Goal: Transaction & Acquisition: Purchase product/service

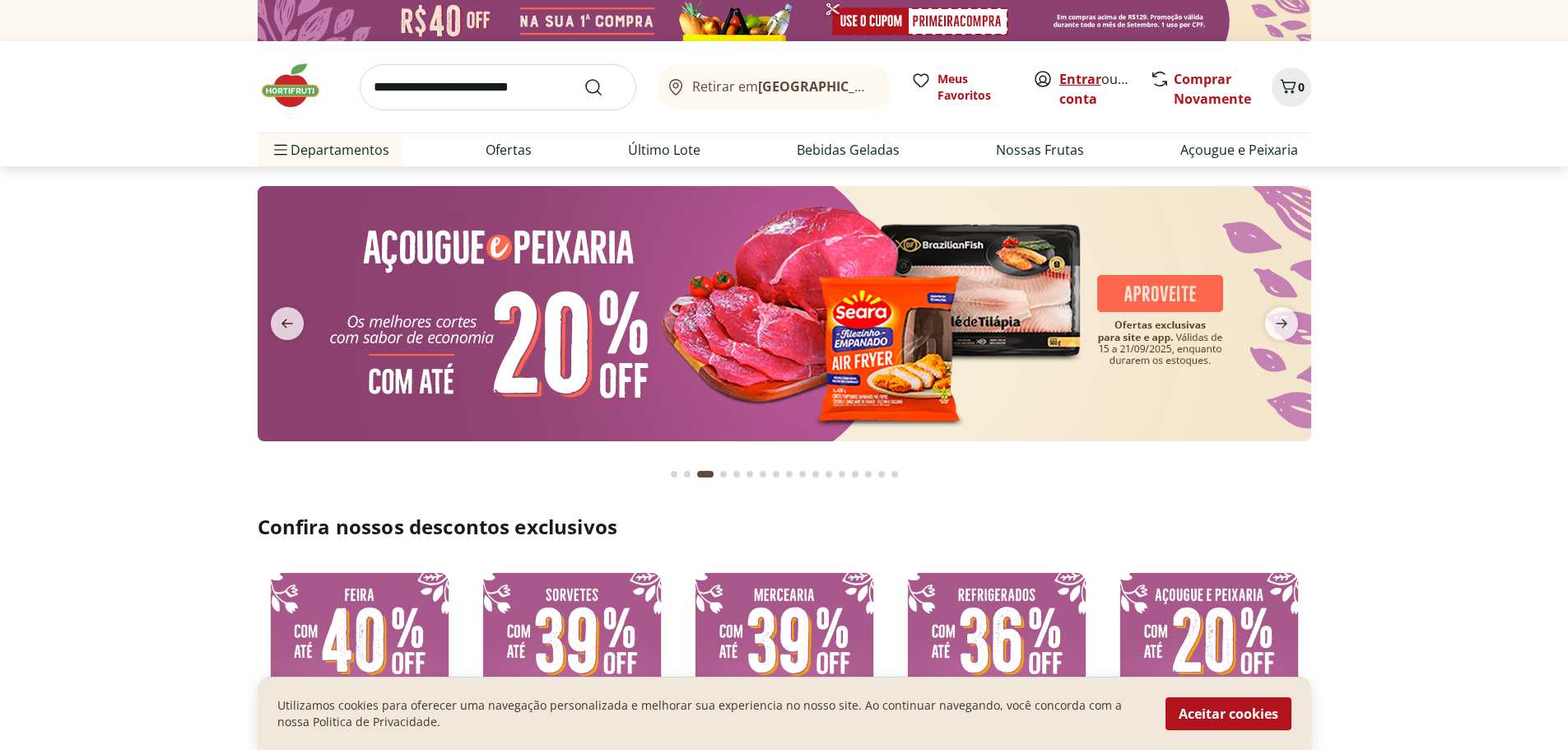
click at [1081, 75] on link "Entrar" at bounding box center [1080, 79] width 42 height 18
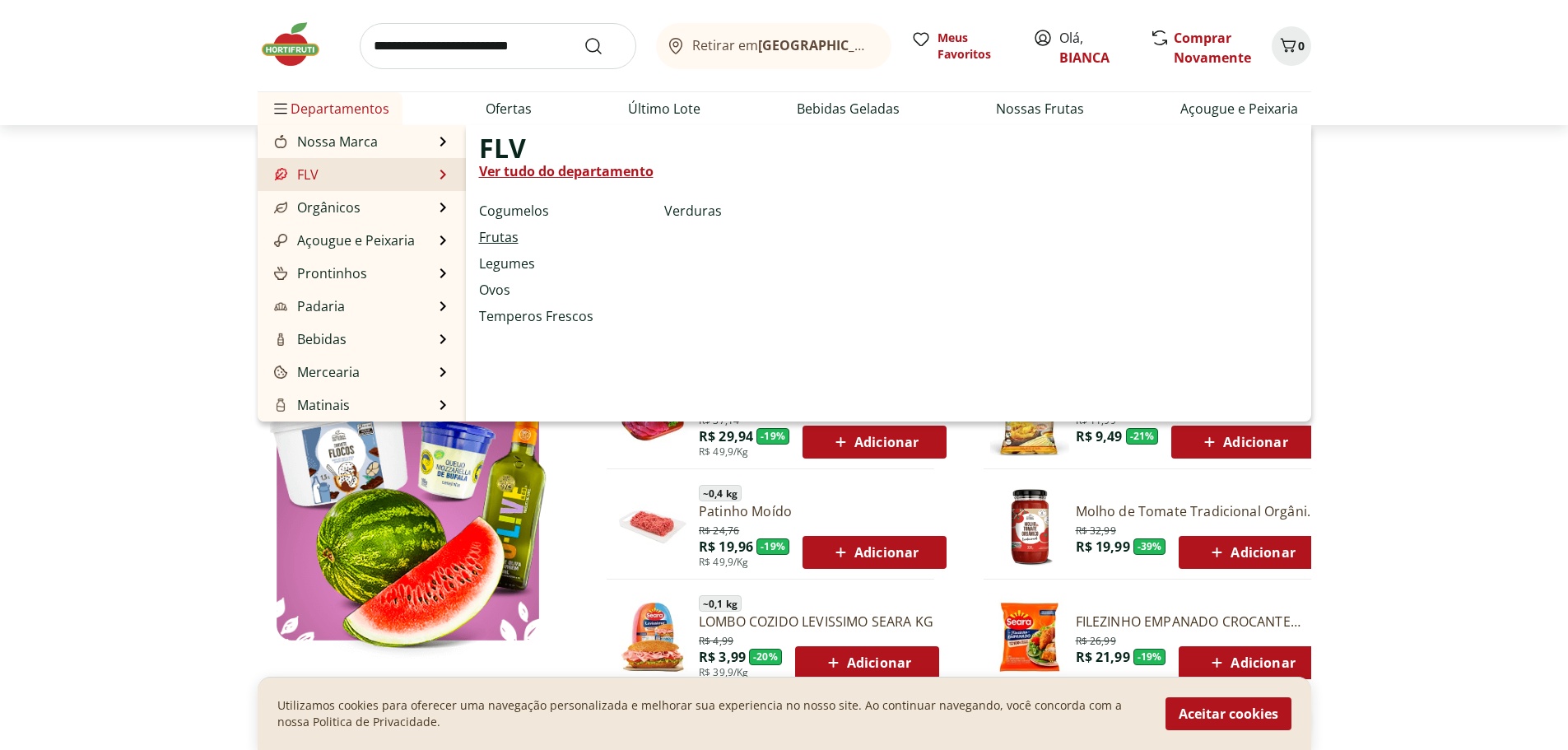
click at [501, 234] on link "Frutas" at bounding box center [499, 237] width 39 height 20
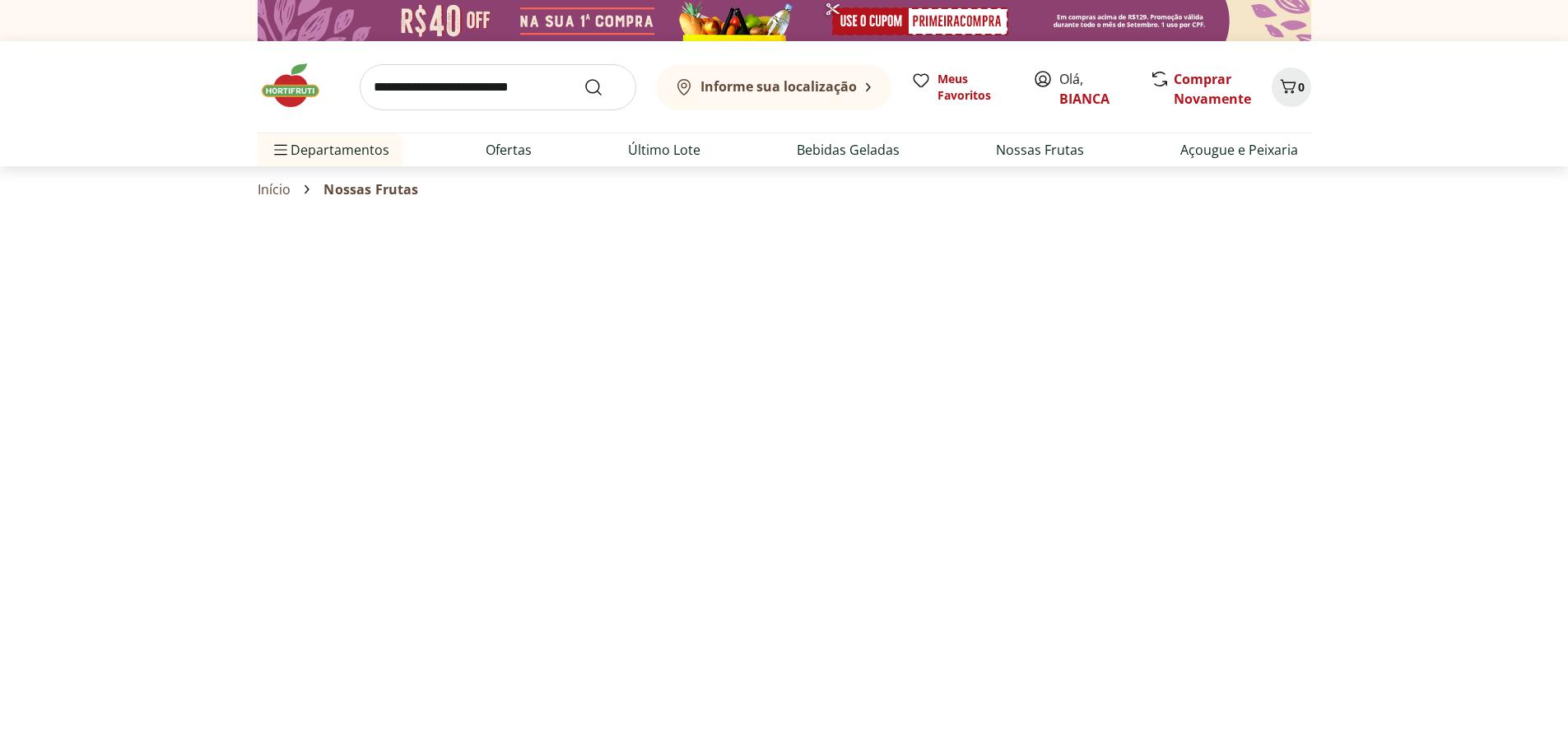
select select "**********"
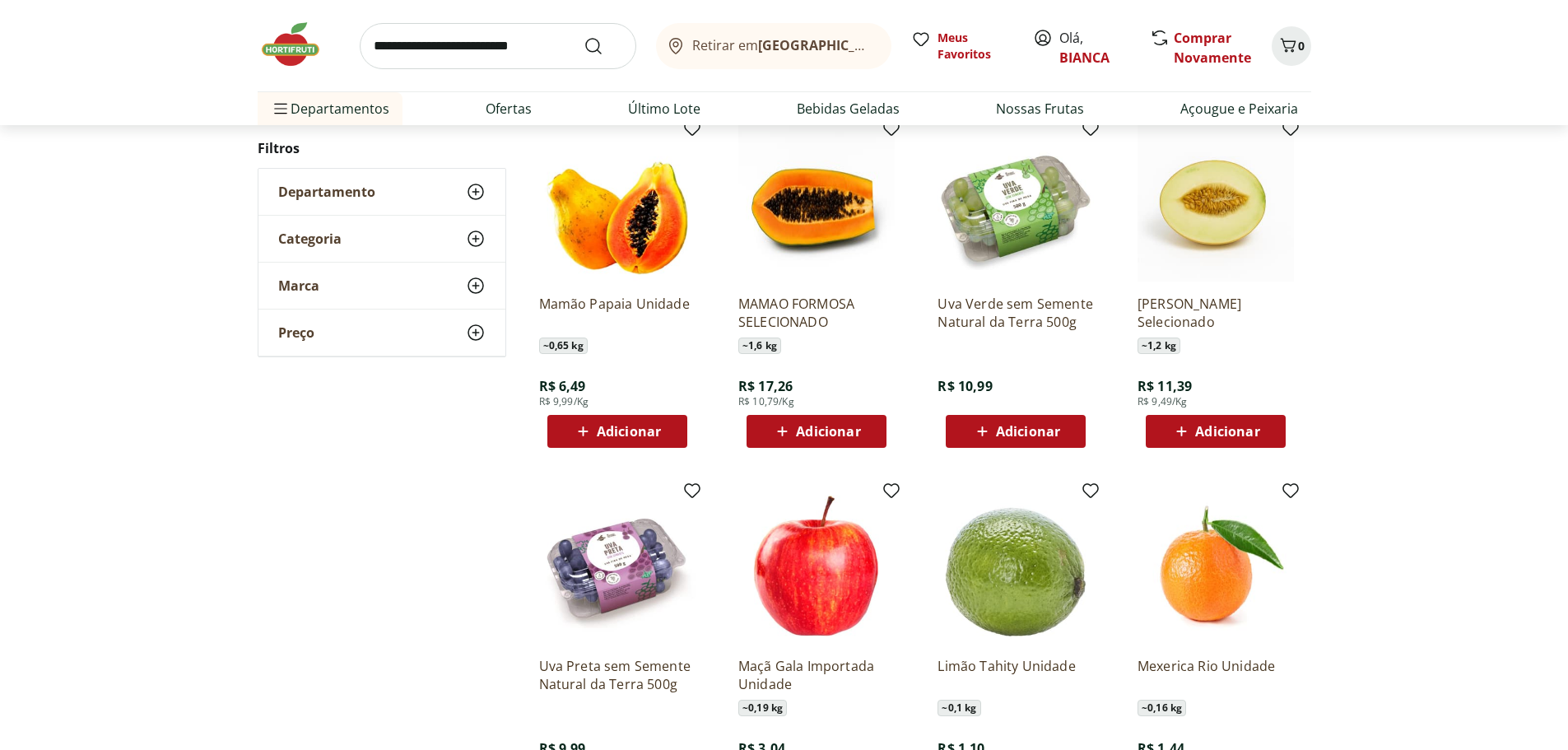
scroll to position [164, 0]
click at [998, 431] on span "Adicionar" at bounding box center [1028, 430] width 64 height 13
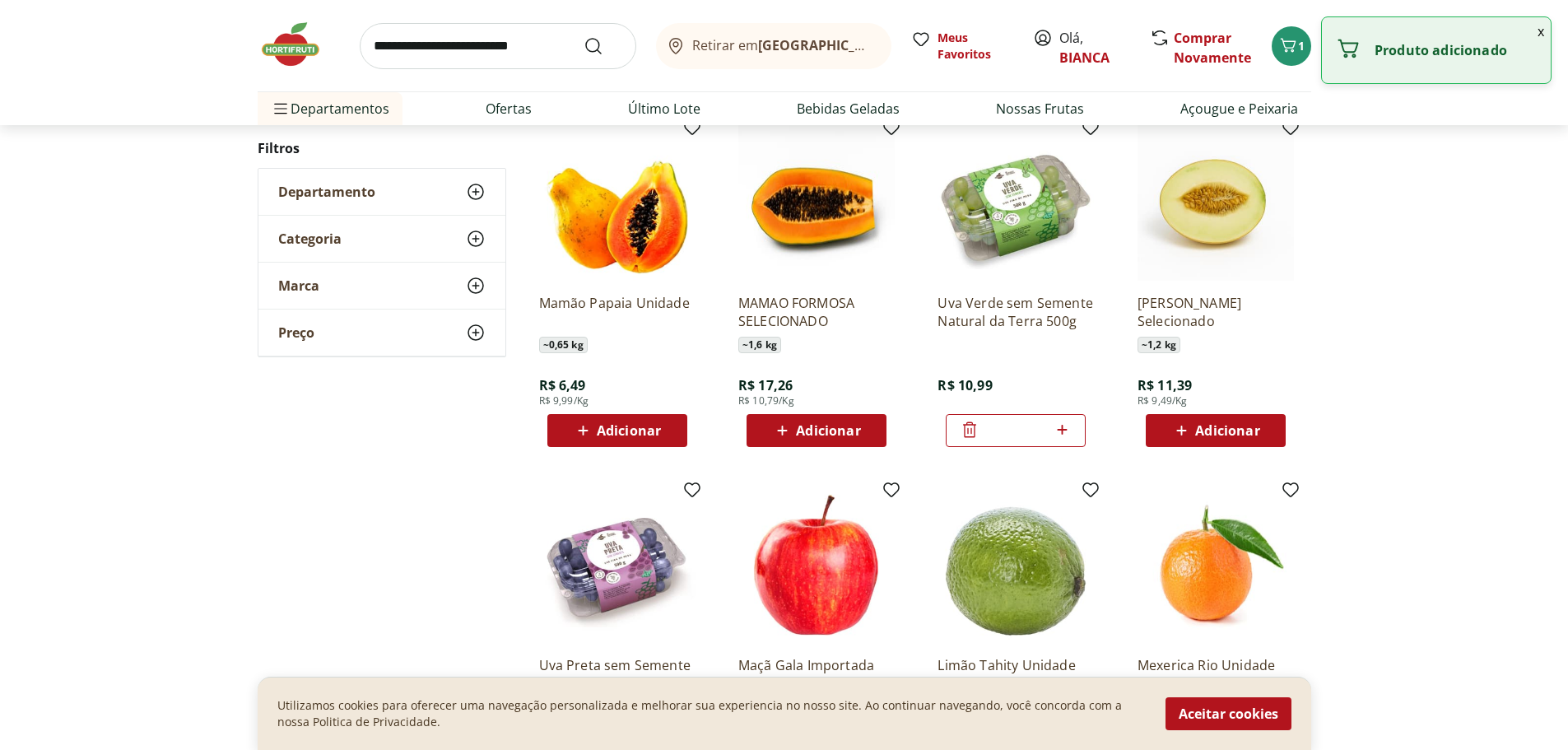
click at [1064, 428] on icon at bounding box center [1062, 430] width 21 height 20
type input "*"
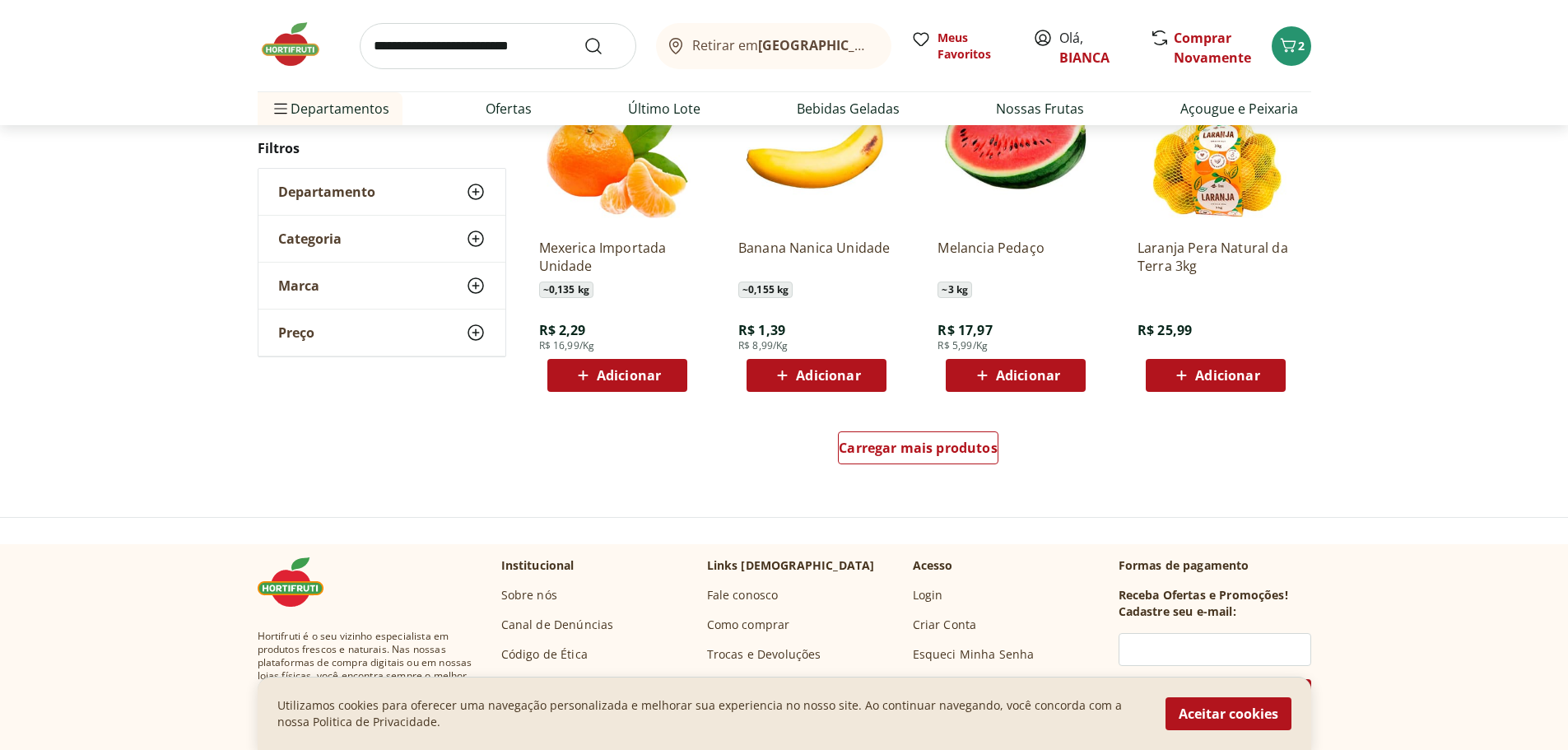
scroll to position [988, 0]
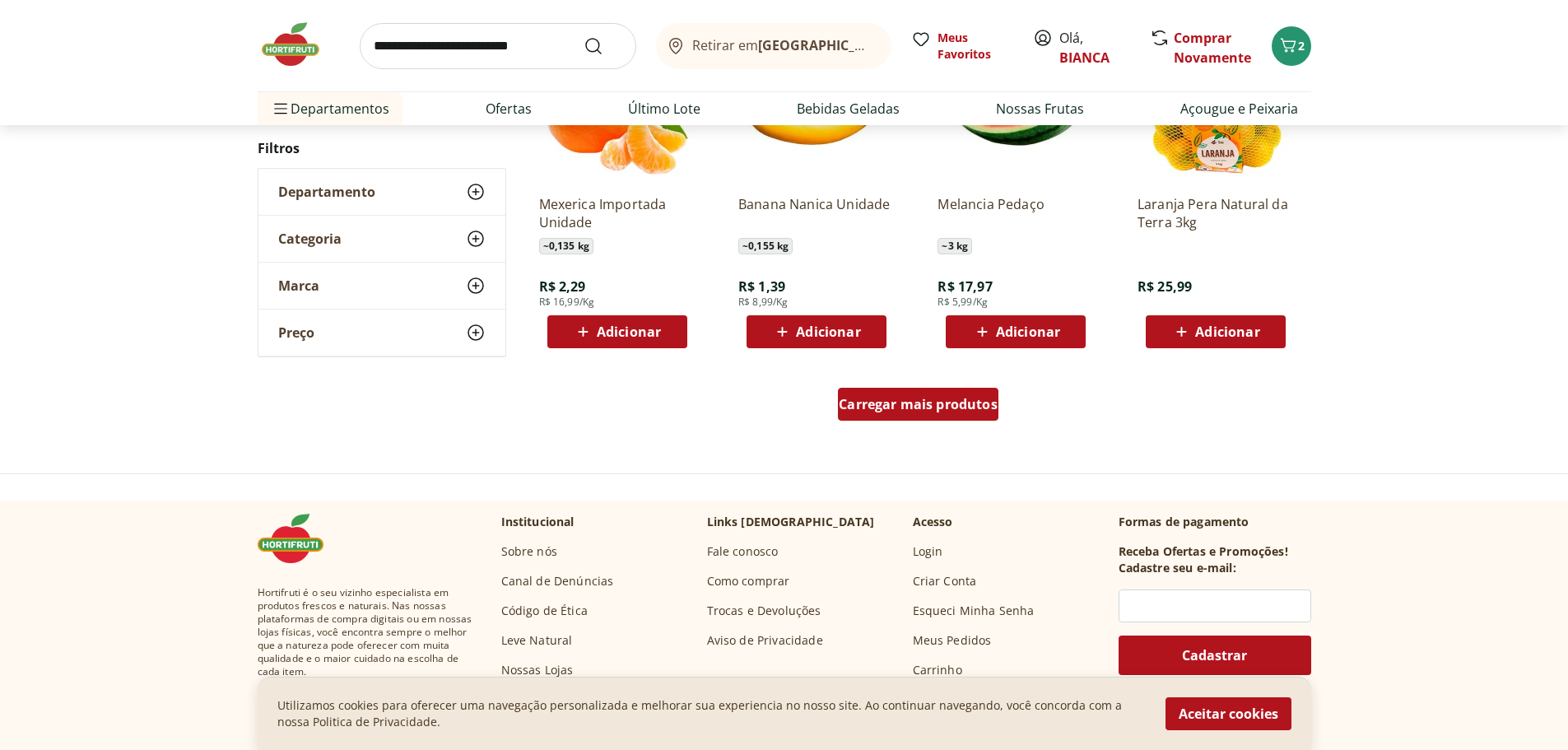
click at [950, 407] on span "Carregar mais produtos" at bounding box center [918, 404] width 159 height 13
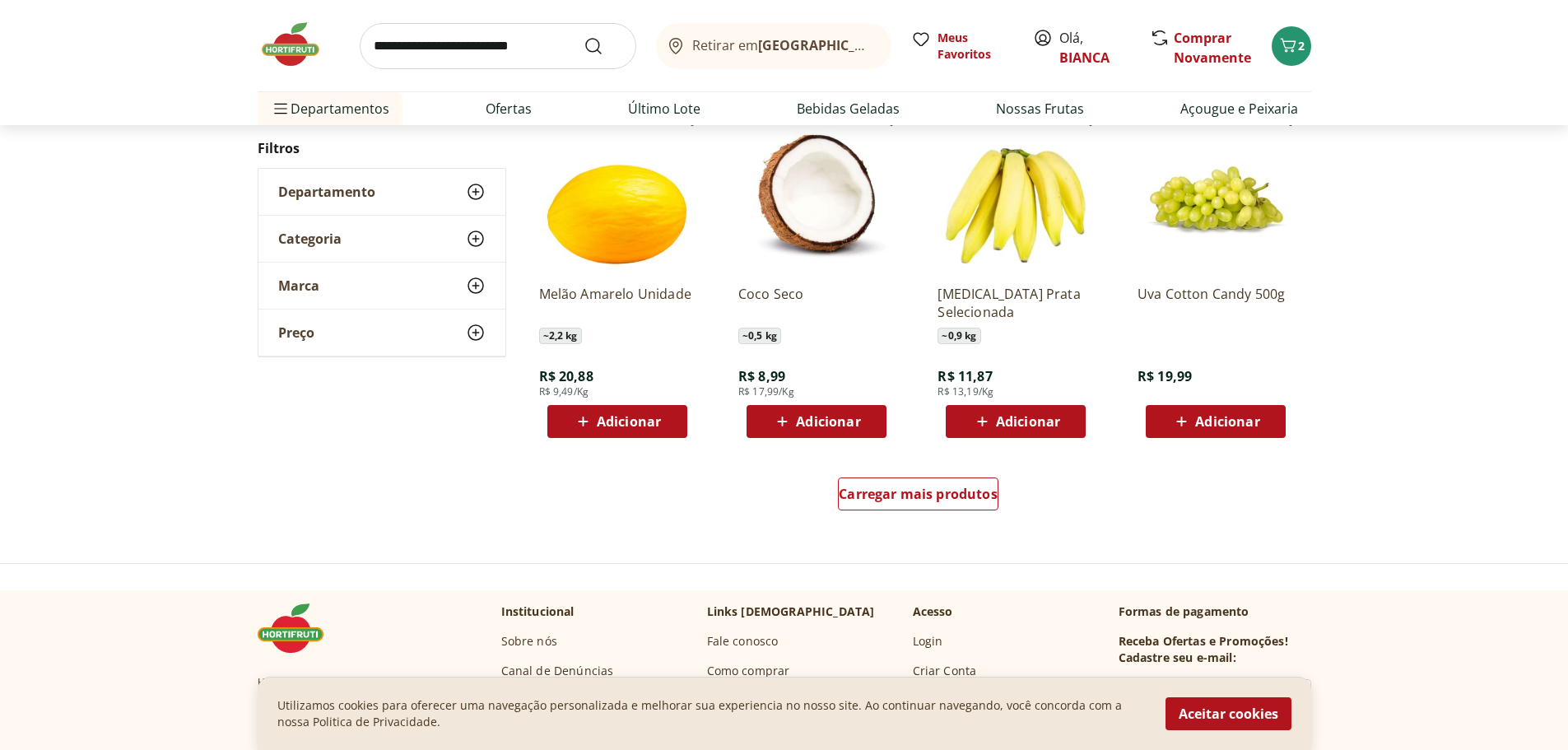
scroll to position [1976, 0]
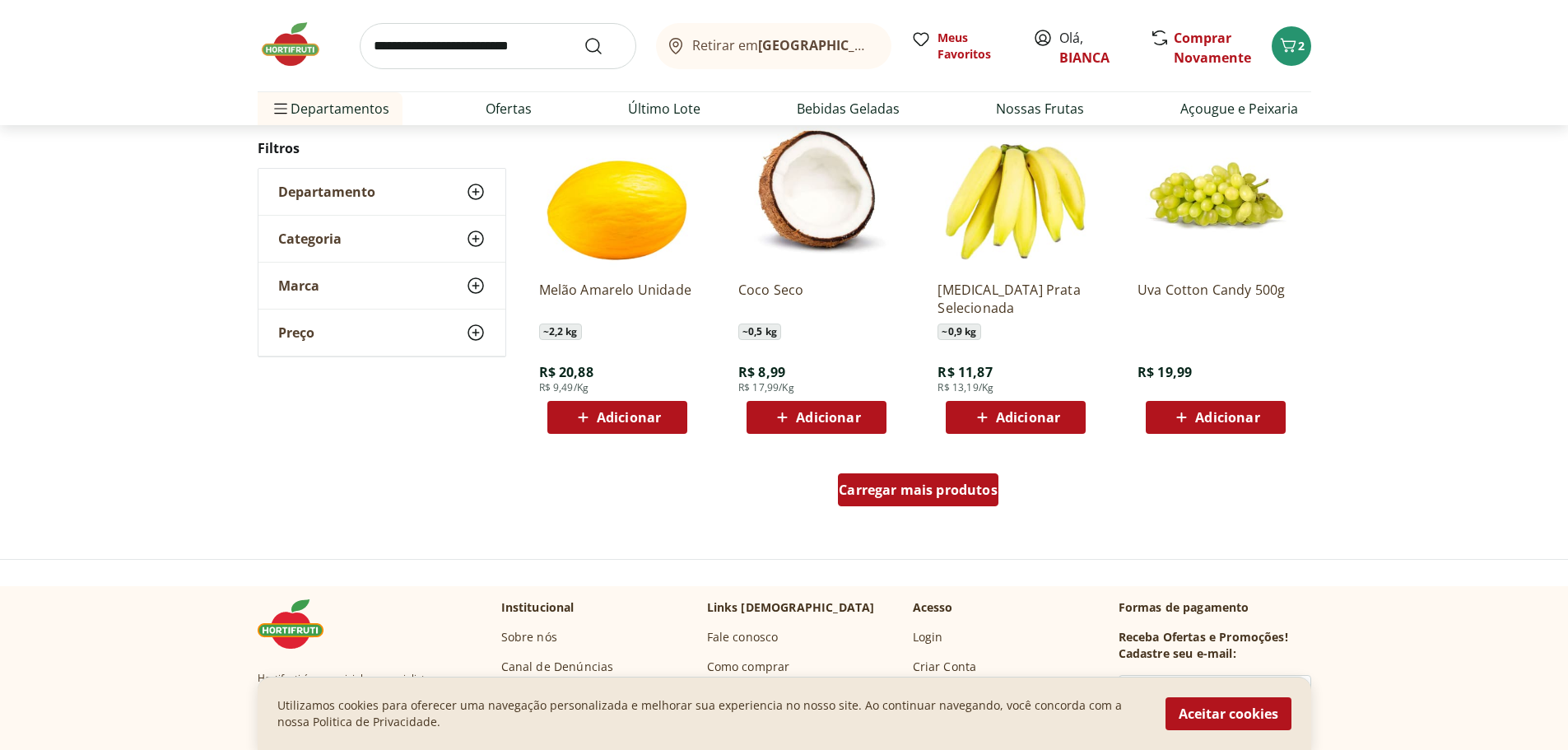
click at [920, 490] on span "Carregar mais produtos" at bounding box center [918, 490] width 159 height 13
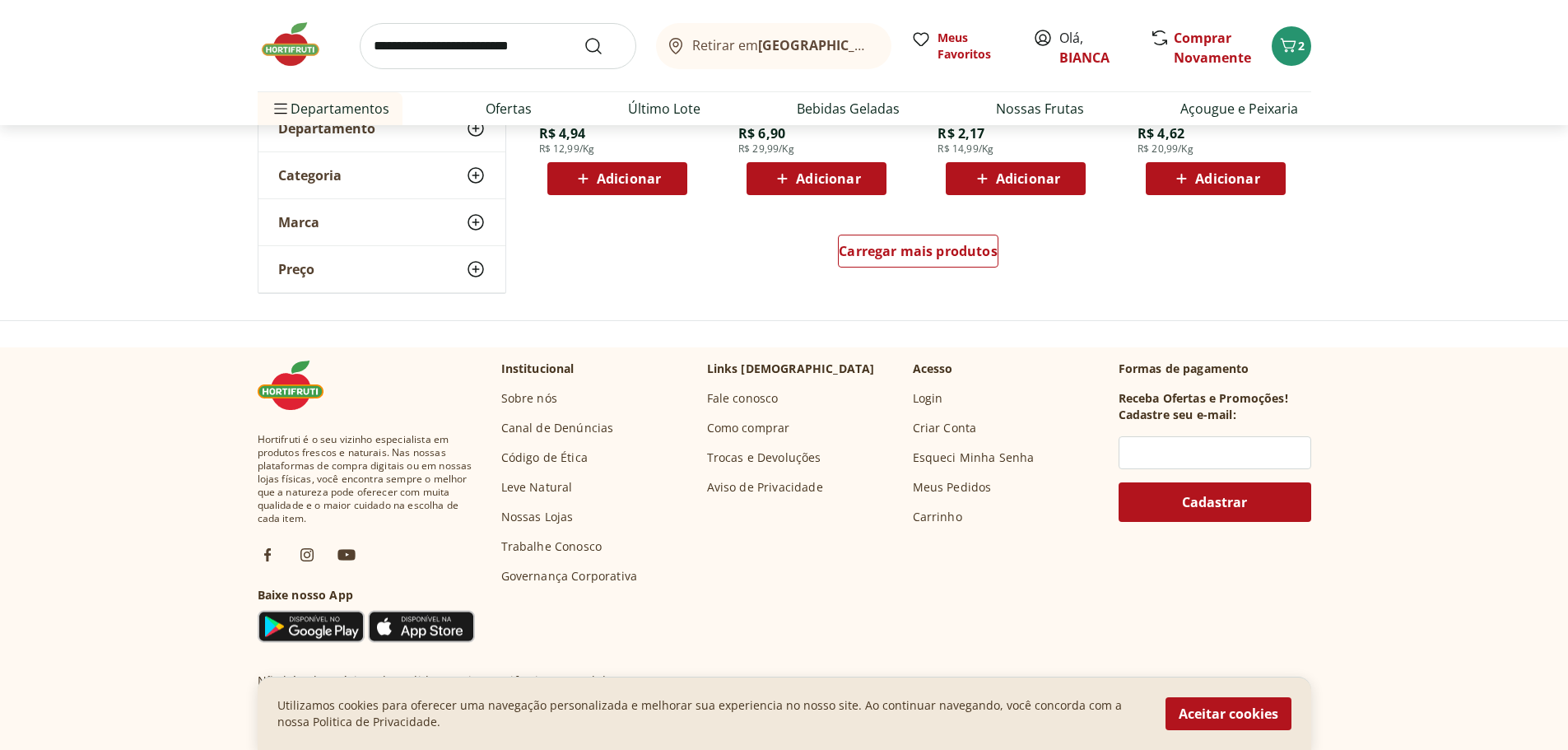
scroll to position [3293, 0]
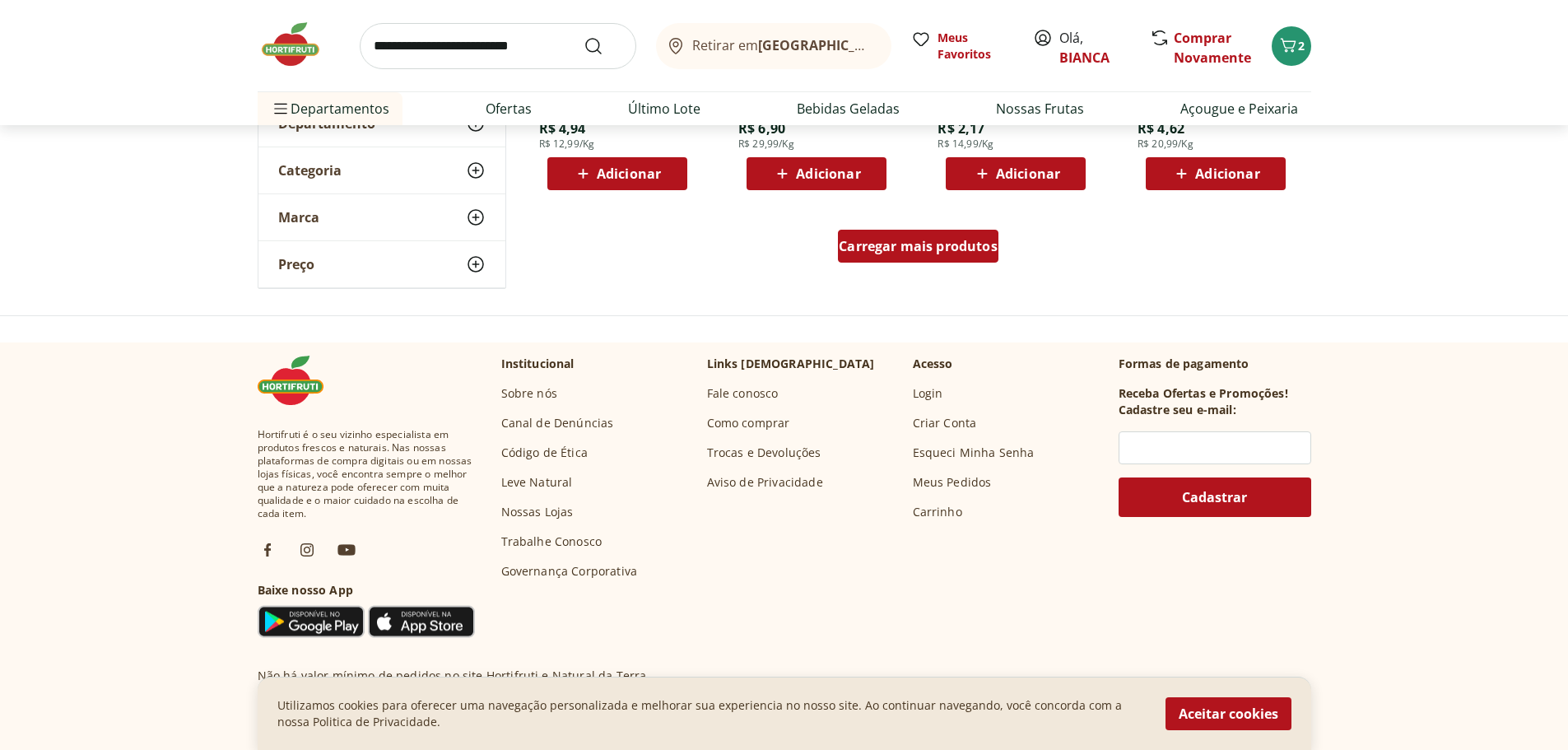
click at [940, 250] on span "Carregar mais produtos" at bounding box center [918, 246] width 159 height 13
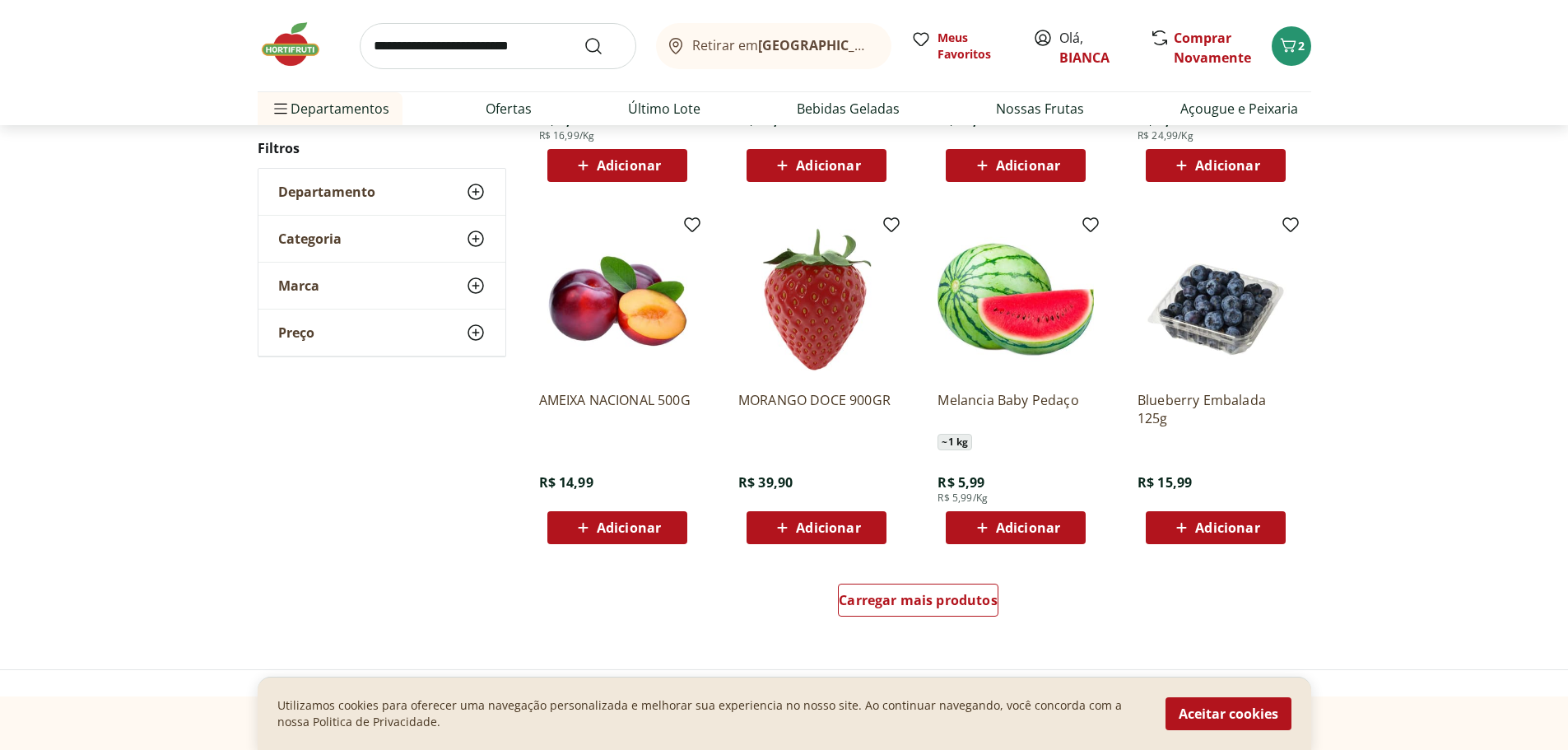
scroll to position [4116, 0]
